Goal: Check status: Check status

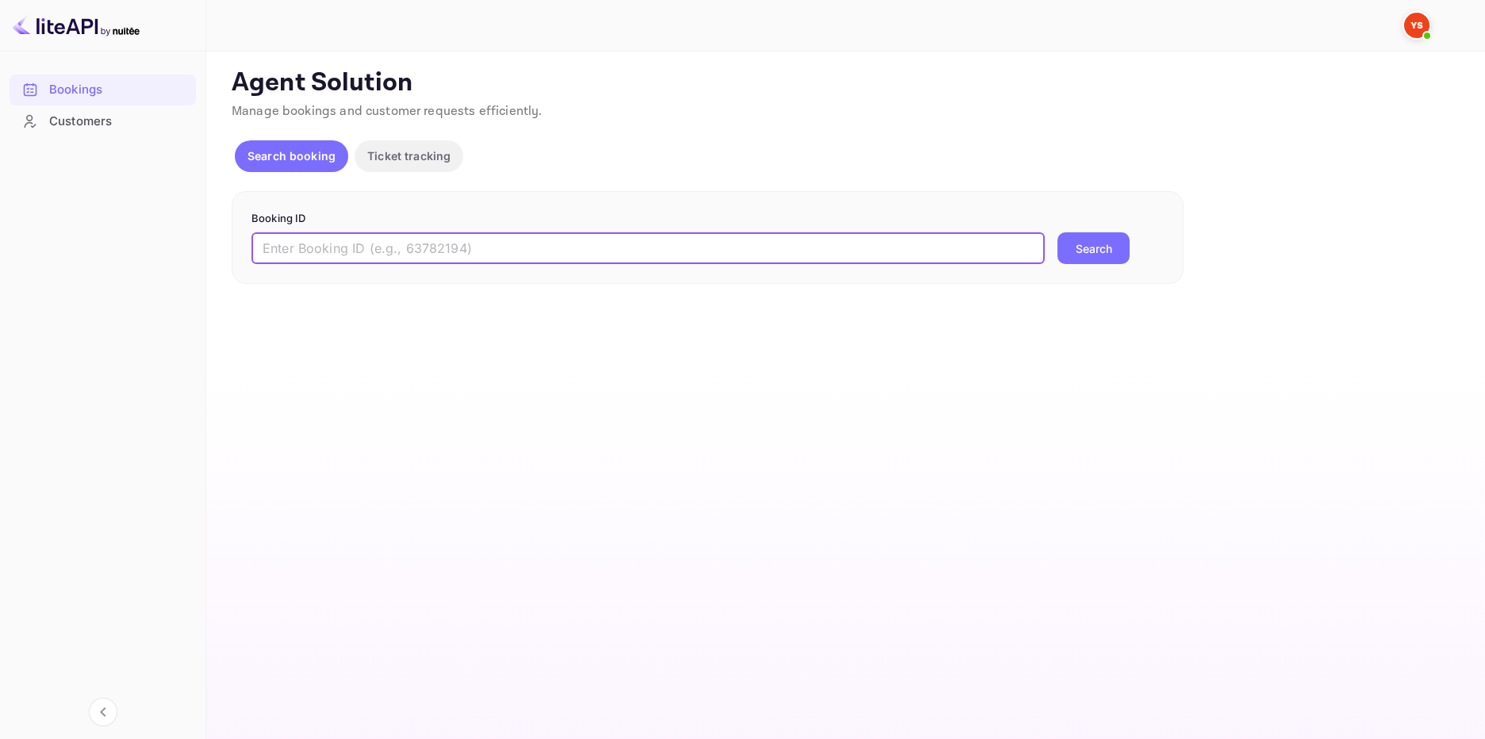
click at [406, 263] on input "text" at bounding box center [647, 248] width 793 height 32
type input "9058005"
click at [1099, 239] on button "Search" at bounding box center [1093, 248] width 72 height 32
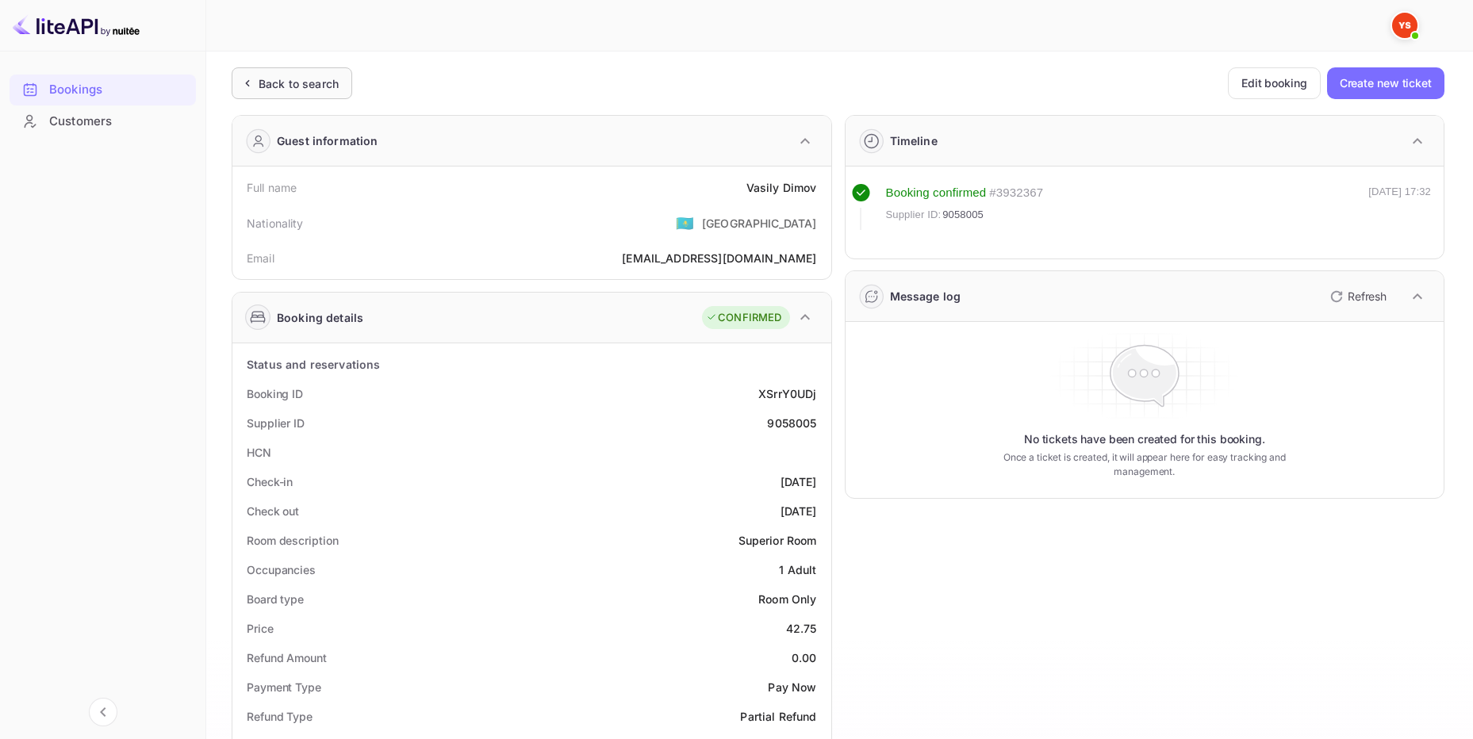
click at [301, 79] on div "Back to search" at bounding box center [299, 83] width 80 height 17
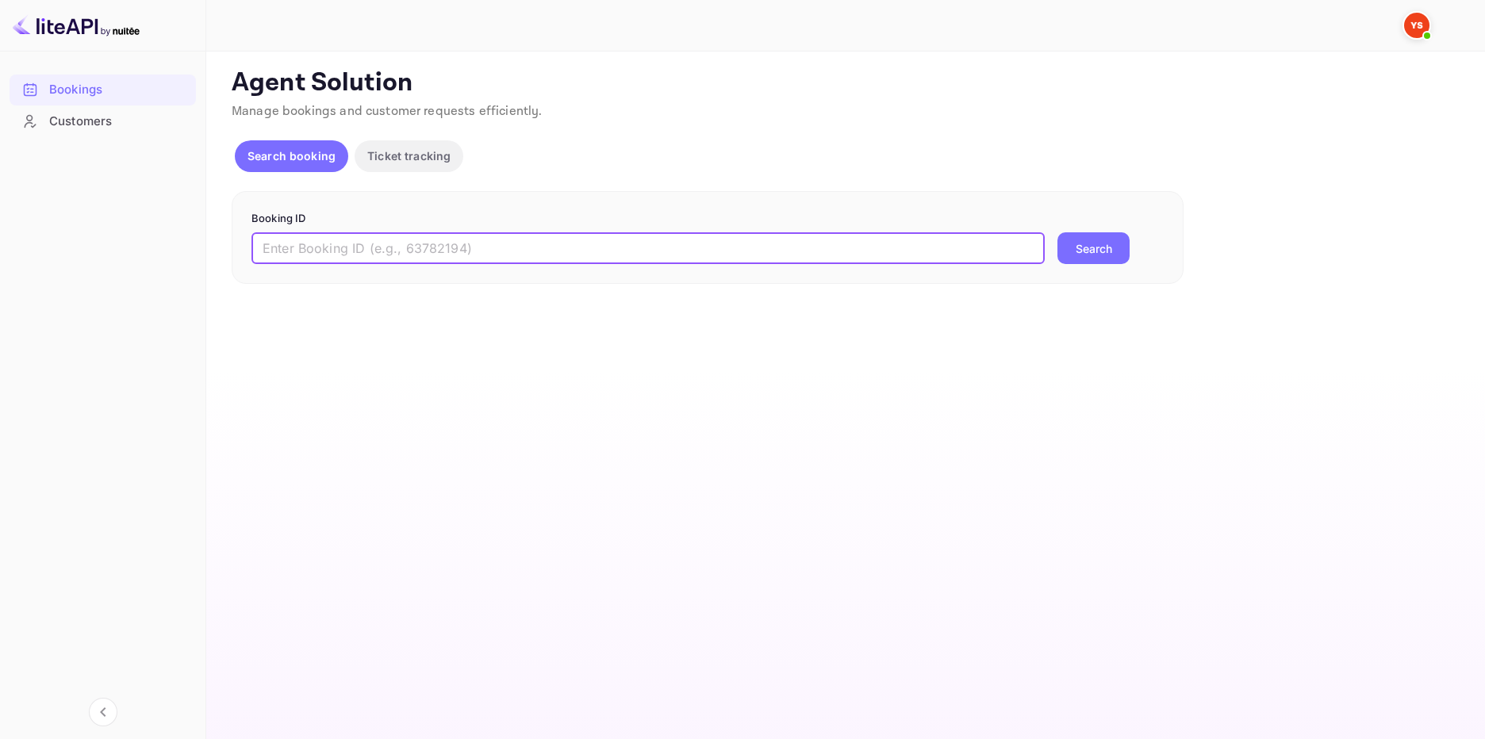
click at [387, 259] on input "text" at bounding box center [647, 248] width 793 height 32
paste input "9489359"
type input "9489359"
click at [1121, 251] on button "Search" at bounding box center [1093, 248] width 72 height 32
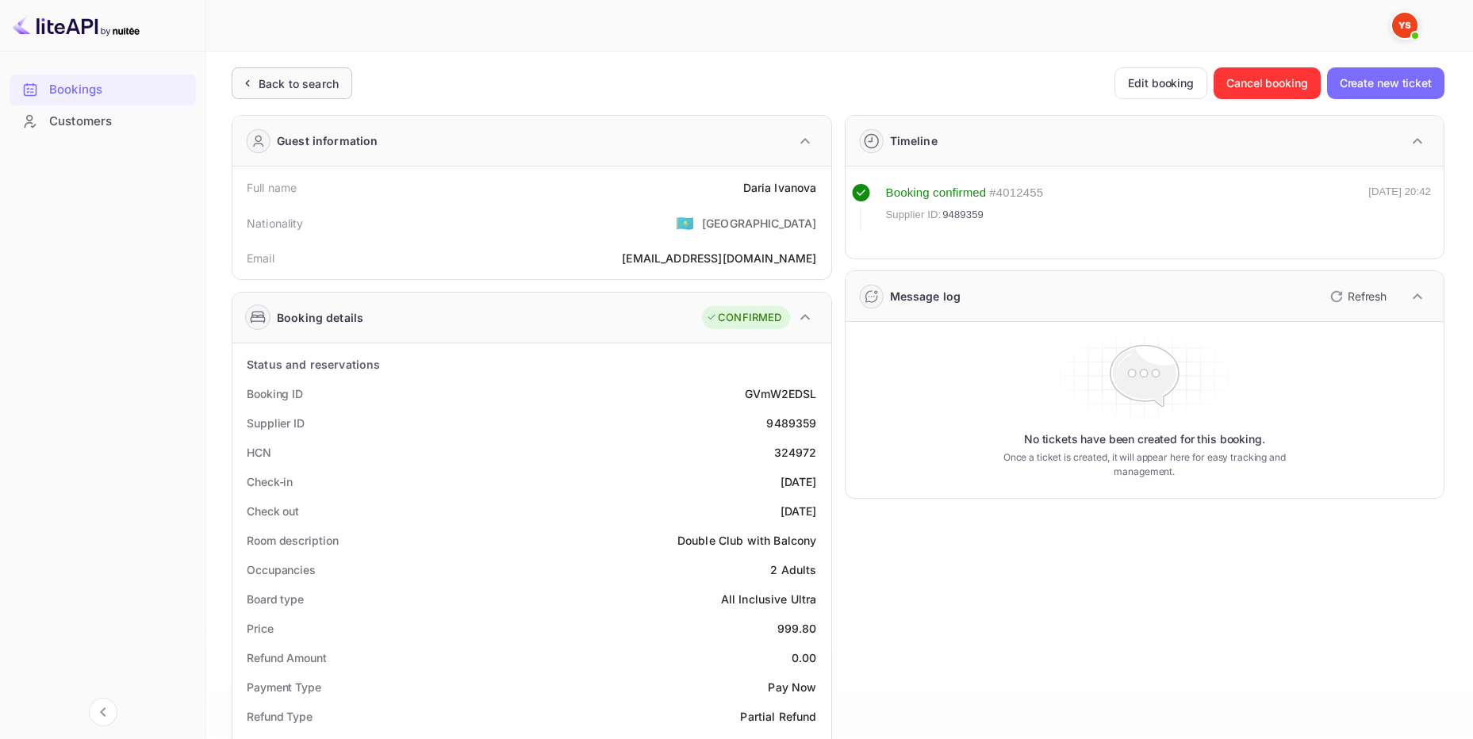
click at [301, 86] on div "Back to search" at bounding box center [299, 83] width 80 height 17
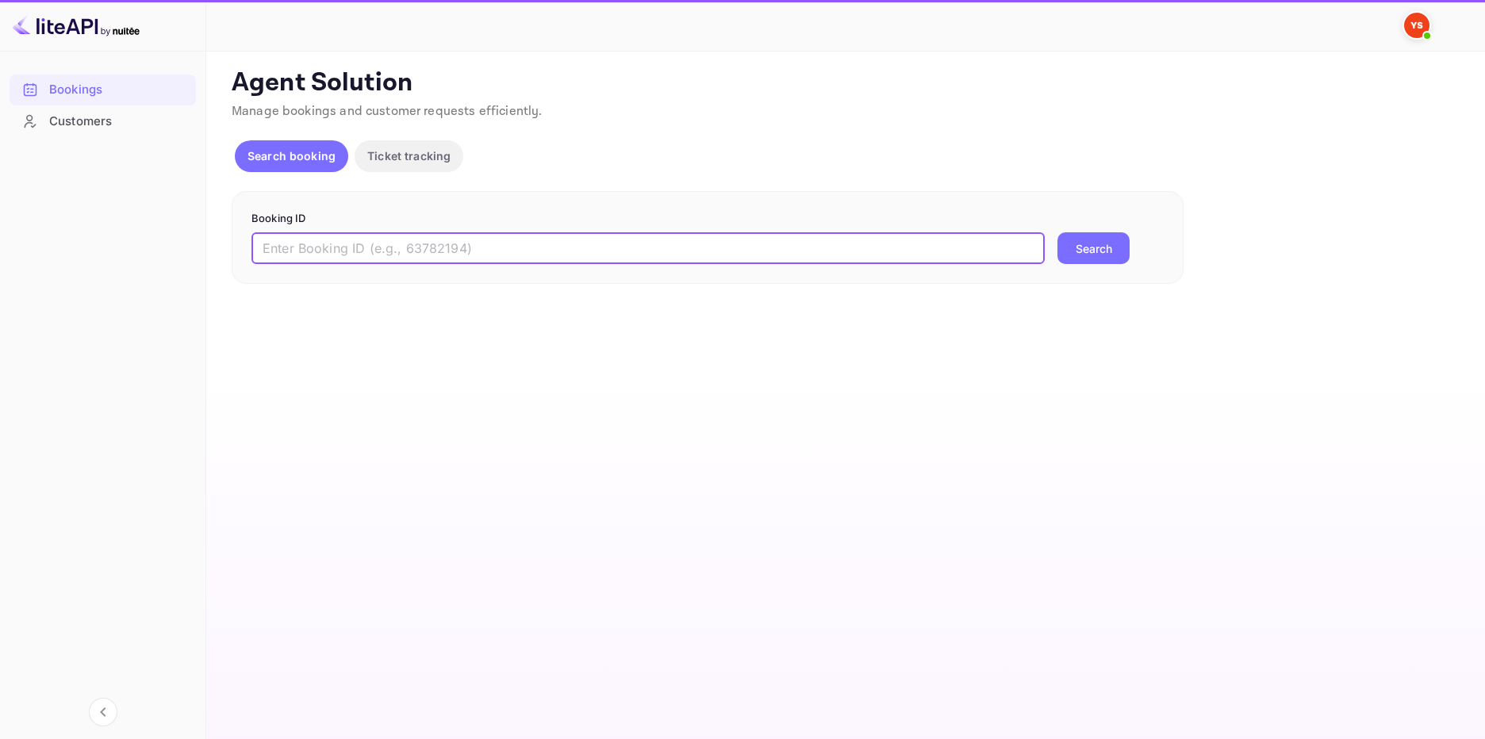
click at [574, 261] on input "text" at bounding box center [647, 248] width 793 height 32
paste input "9658499"
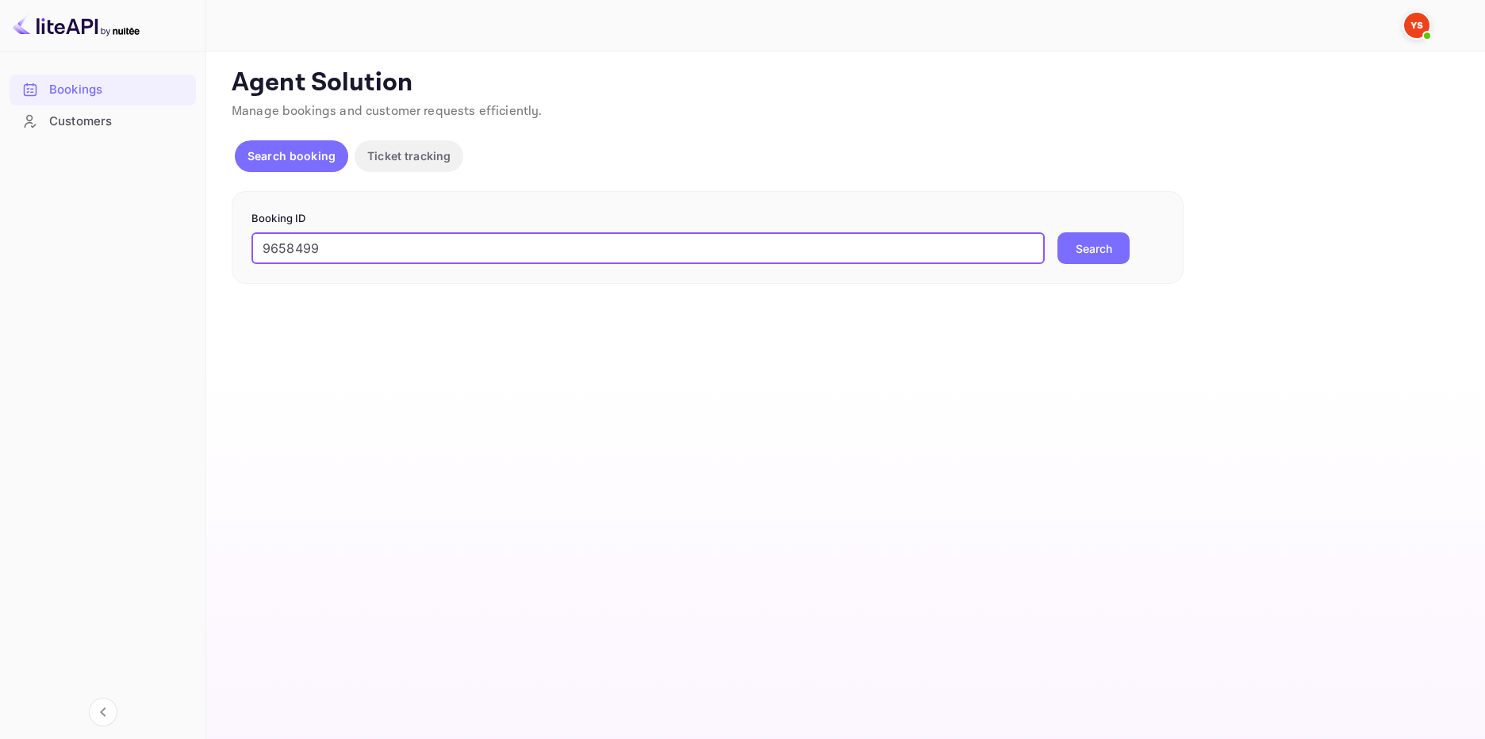
type input "9658499"
click at [1113, 248] on button "Search" at bounding box center [1093, 248] width 72 height 32
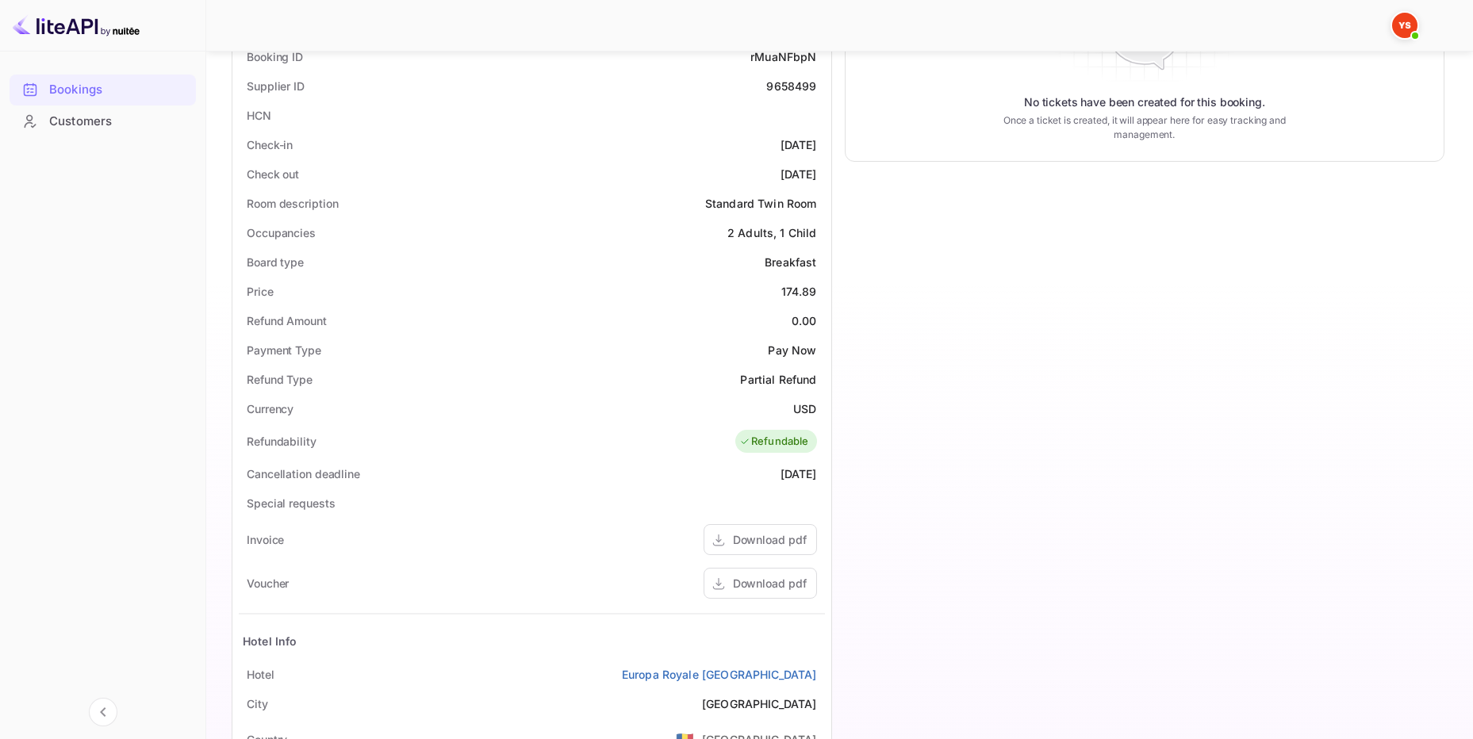
scroll to position [301, 0]
